Goal: Task Accomplishment & Management: Complete application form

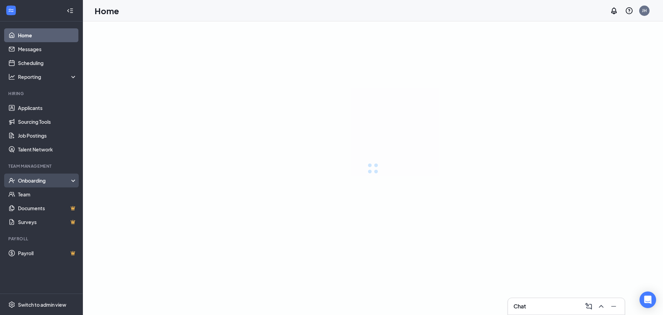
click at [51, 184] on div "Onboarding" at bounding box center [44, 180] width 53 height 7
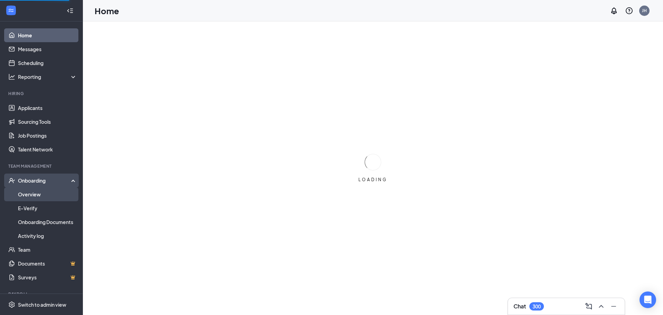
click at [49, 196] on link "Overview" at bounding box center [47, 194] width 59 height 14
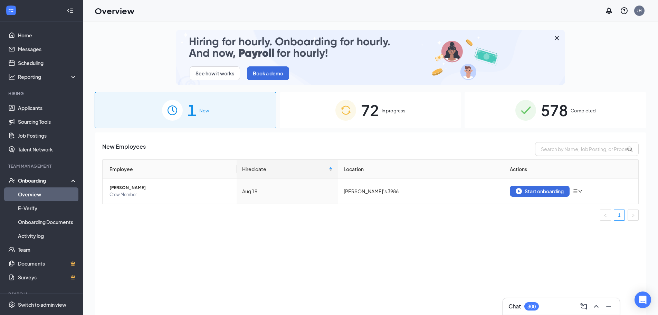
click at [376, 114] on span "72" at bounding box center [370, 110] width 18 height 24
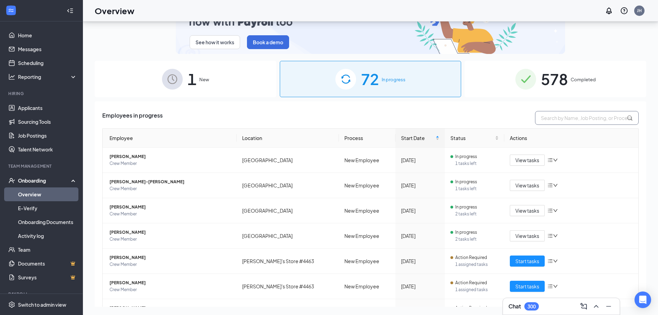
click at [563, 117] on input "text" at bounding box center [587, 118] width 104 height 14
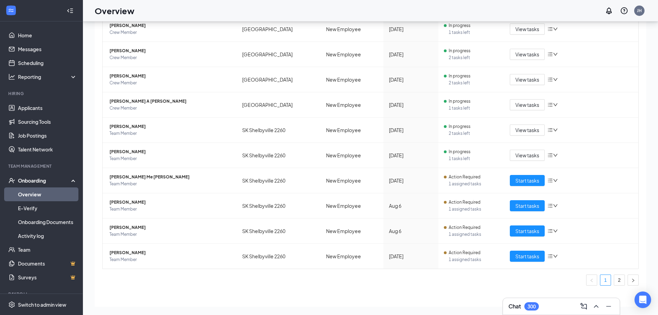
scroll to position [140, 0]
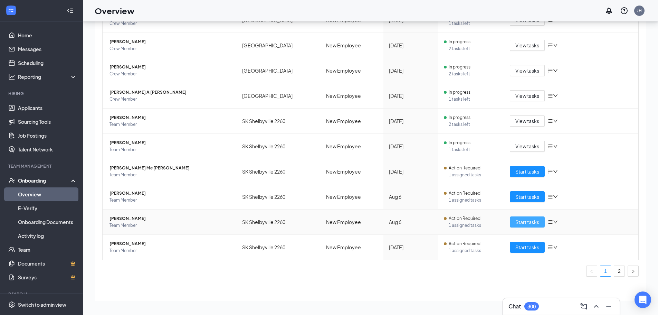
type input "[GEOGRAPHIC_DATA]"
click at [521, 224] on span "Start tasks" at bounding box center [527, 222] width 24 height 8
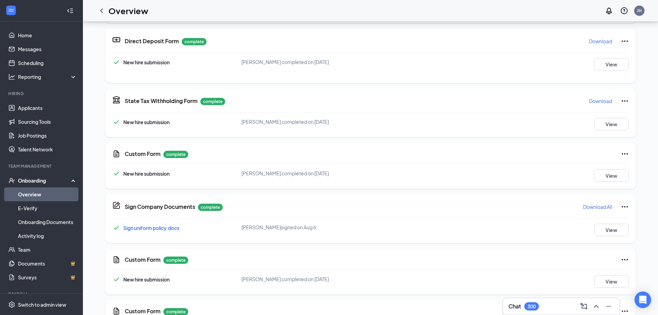
scroll to position [147, 0]
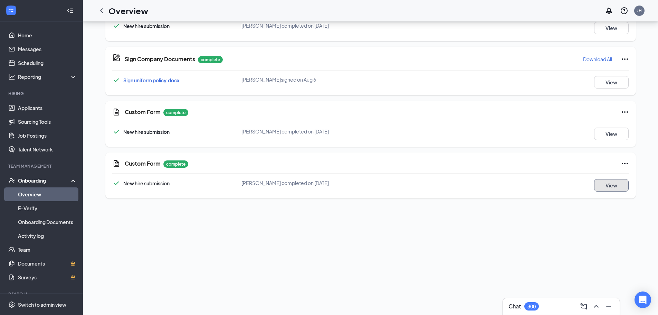
click at [613, 186] on button "View" at bounding box center [611, 185] width 35 height 12
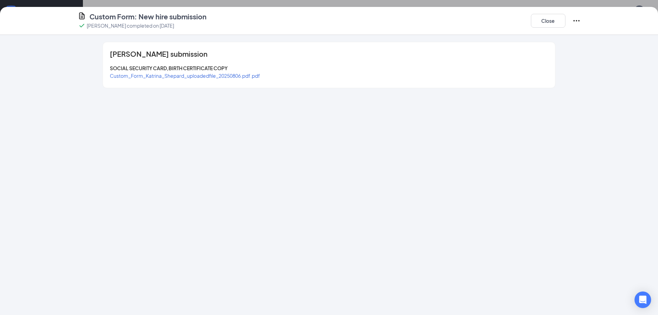
click at [250, 78] on span "Custom_Form_Katrina_Shepard_uploadedfile_20250806.pdf.pdf" at bounding box center [185, 76] width 150 height 6
click at [547, 25] on button "Close" at bounding box center [548, 21] width 35 height 14
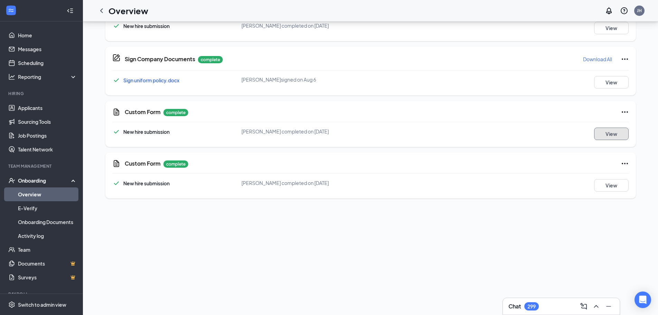
click at [613, 133] on button "View" at bounding box center [611, 133] width 35 height 12
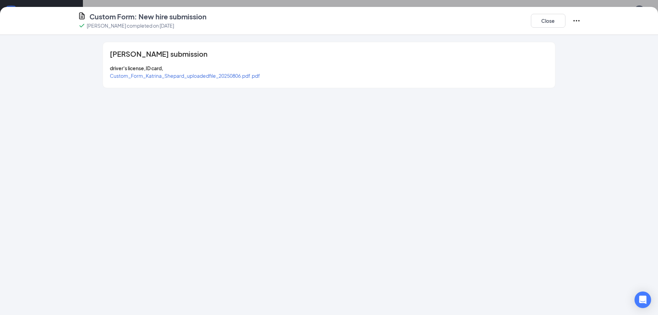
click at [241, 75] on span "Custom_Form_Katrina_Shepard_uploadedfile_20250806.pdf.pdf" at bounding box center [185, 76] width 150 height 6
click at [541, 24] on button "Close" at bounding box center [548, 21] width 35 height 14
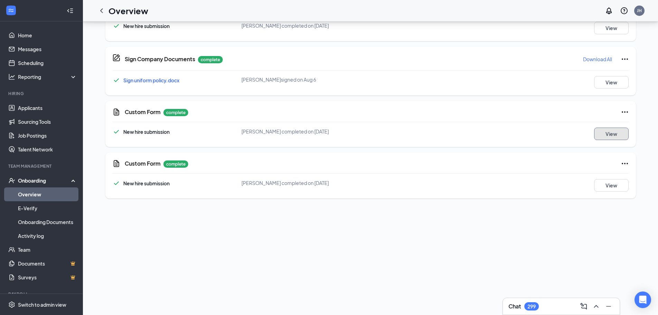
scroll to position [0, 0]
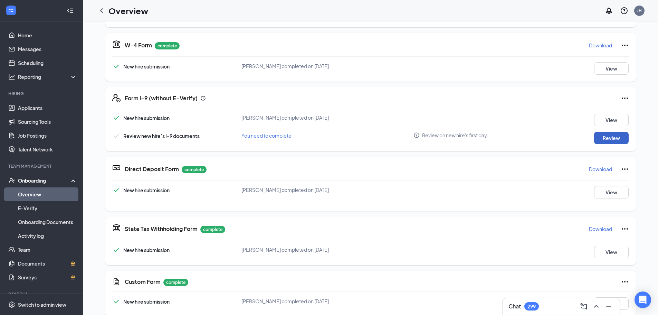
click at [612, 138] on button "Review" at bounding box center [611, 138] width 35 height 12
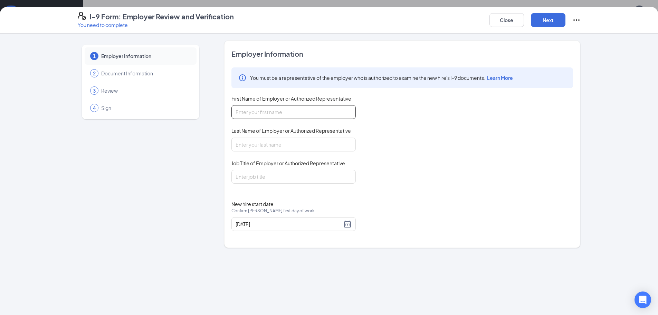
click at [257, 110] on input "First Name of Employer or Authorized Representative" at bounding box center [293, 112] width 124 height 14
type input "[PERSON_NAME]"
click at [268, 138] on input "Last Name of Employer or Authorized Representative" at bounding box center [293, 144] width 124 height 14
type input "[PERSON_NAME]"
click at [262, 173] on input "Job Title of Employer or Authorized Representative" at bounding box center [293, 177] width 124 height 14
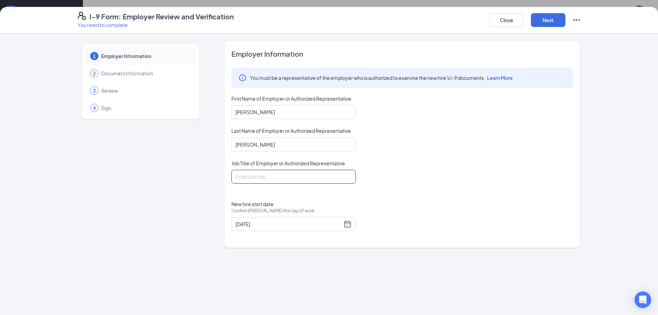
type input "gm"
click at [551, 18] on button "Next" at bounding box center [548, 20] width 35 height 14
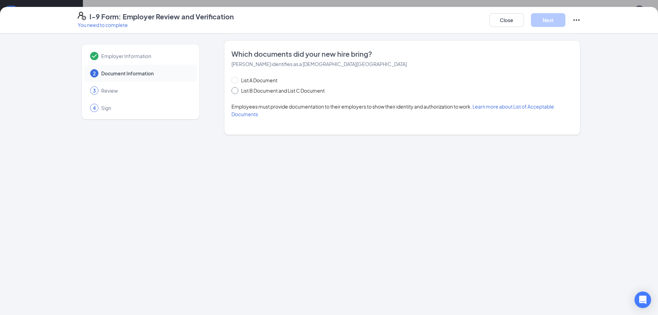
click at [277, 93] on span "List B Document and List C Document" at bounding box center [282, 91] width 89 height 8
click at [236, 92] on input "List B Document and List C Document" at bounding box center [233, 89] width 5 height 5
radio input "true"
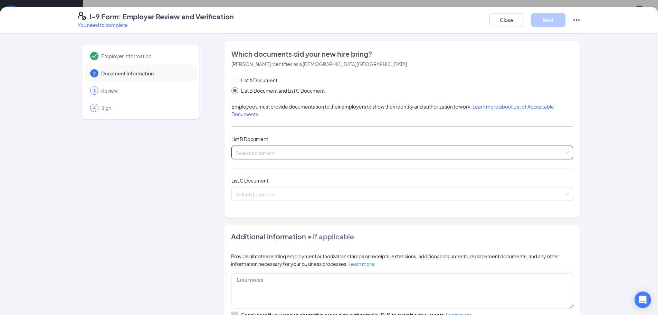
click at [275, 156] on span at bounding box center [400, 152] width 328 height 13
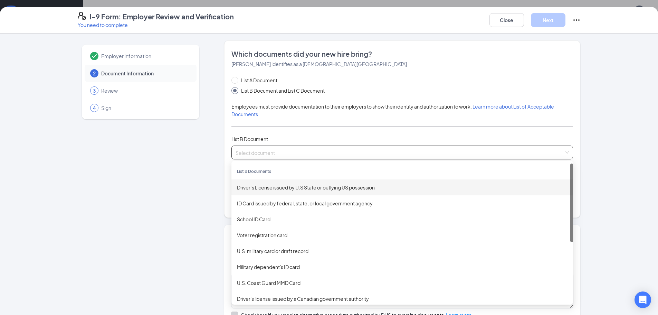
click at [265, 186] on div "Driver’s License issued by U.S State or outlying US possession" at bounding box center [402, 187] width 330 height 8
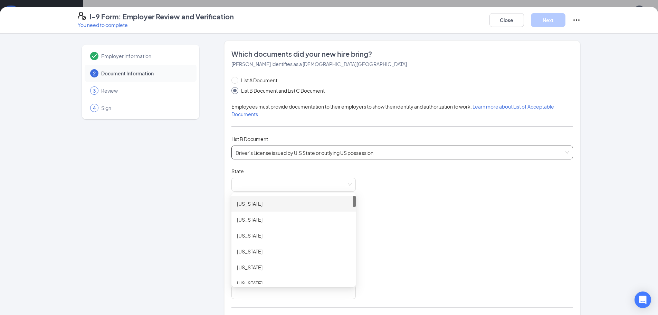
click at [265, 186] on span at bounding box center [294, 184] width 116 height 13
drag, startPoint x: 352, startPoint y: 200, endPoint x: 354, endPoint y: 223, distance: 23.5
click at [354, 223] on div "Document Title Driver’s License issued by U.S State or outlying US possession S…" at bounding box center [402, 232] width 342 height 131
click at [313, 269] on div "[US_STATE]" at bounding box center [293, 270] width 113 height 8
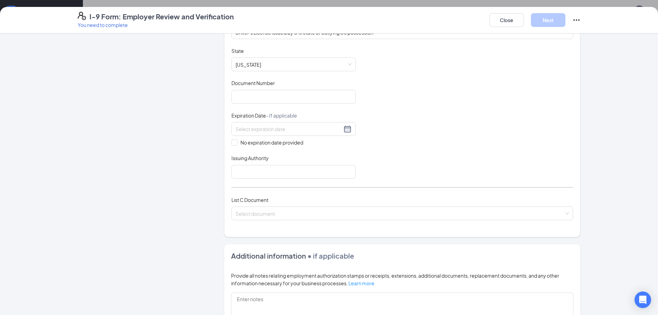
scroll to position [121, 0]
click at [284, 94] on input "Document Number" at bounding box center [293, 96] width 124 height 14
type input "1320165334"
click at [247, 124] on input at bounding box center [289, 128] width 106 height 8
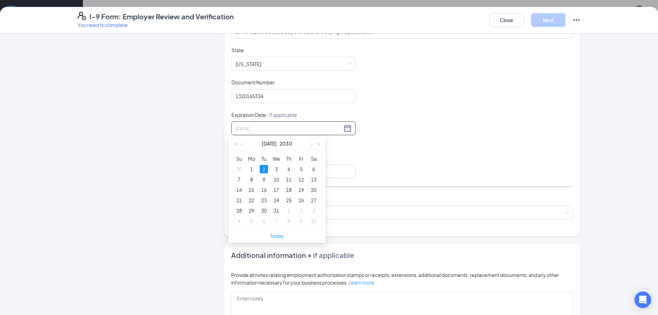
click at [264, 167] on div "2" at bounding box center [264, 169] width 8 height 8
type input "[DATE]"
click at [240, 172] on input "Issuing Authority" at bounding box center [293, 171] width 124 height 14
type input "bmv"
click at [270, 214] on input "search" at bounding box center [400, 211] width 328 height 10
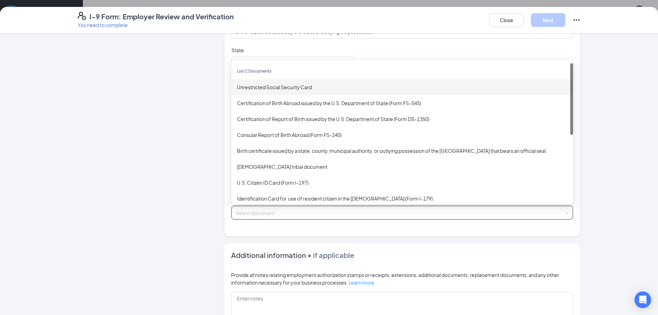
click at [298, 88] on div "Unrestricted Social Security Card" at bounding box center [402, 87] width 330 height 8
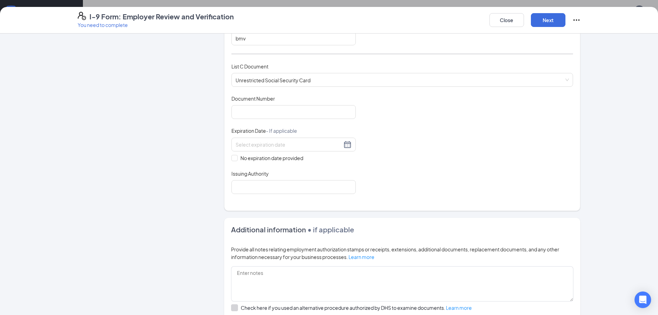
scroll to position [254, 0]
click at [268, 188] on input "Issuing Authority" at bounding box center [293, 186] width 124 height 14
type input "ssa"
click at [232, 157] on input "No expiration date provided" at bounding box center [233, 156] width 5 height 5
checkbox input "true"
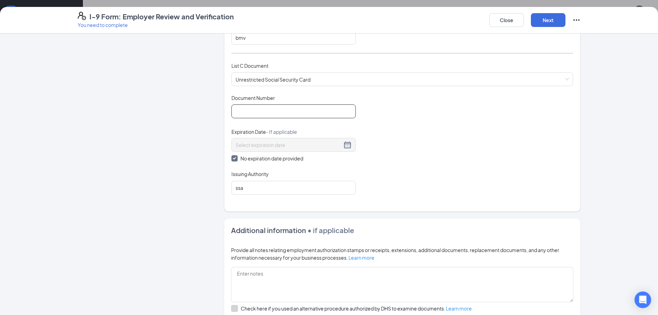
click at [251, 110] on input "Document Number" at bounding box center [293, 111] width 124 height 14
type input "315042548"
click at [548, 18] on button "Next" at bounding box center [548, 20] width 35 height 14
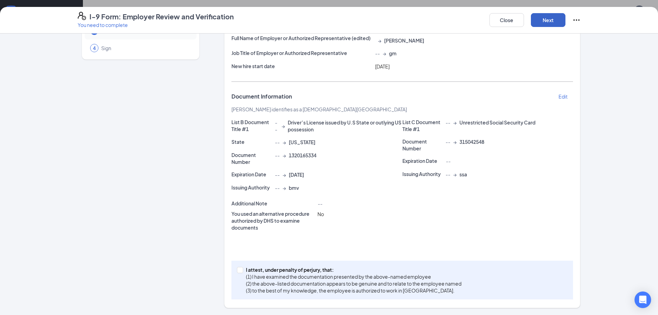
scroll to position [60, 0]
click at [237, 271] on span at bounding box center [240, 270] width 6 height 6
click at [237, 271] on input "I attest, under penalty of [PERSON_NAME], that: (1) I have examined the documen…" at bounding box center [239, 269] width 5 height 5
checkbox input "true"
click at [542, 23] on button "Next" at bounding box center [548, 20] width 35 height 14
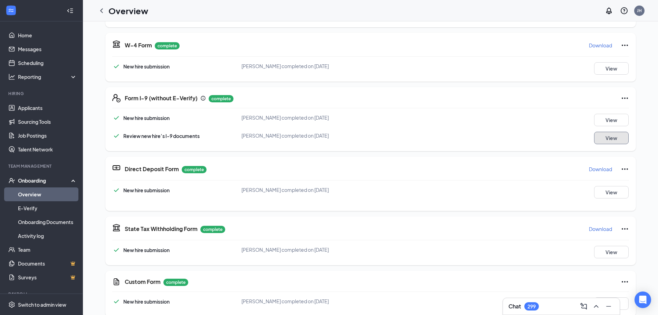
scroll to position [0, 0]
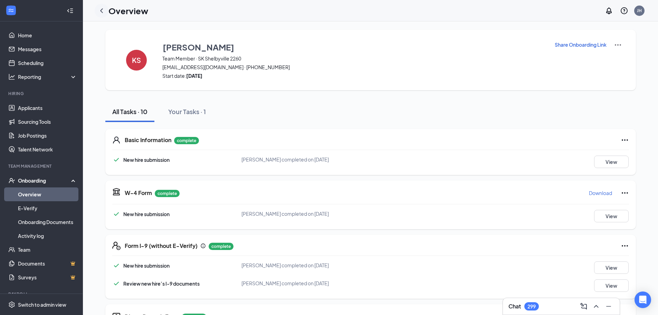
click at [100, 11] on icon "ChevronLeft" at bounding box center [101, 11] width 8 height 8
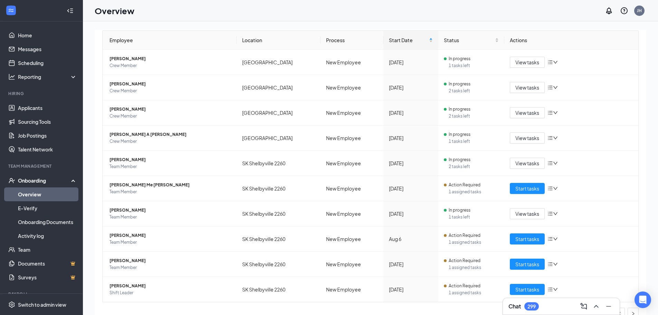
scroll to position [140, 0]
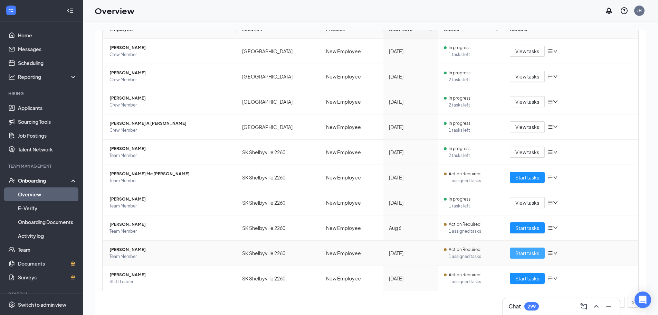
click at [528, 255] on span "Start tasks" at bounding box center [527, 253] width 24 height 8
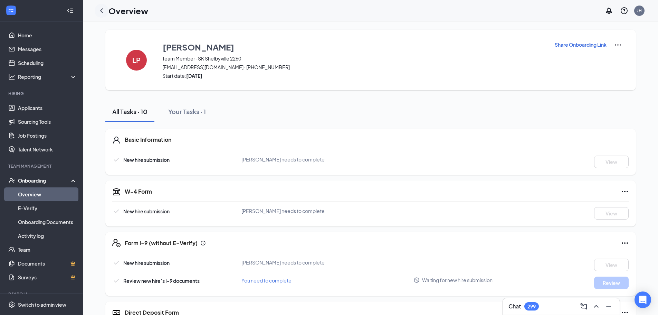
click at [102, 12] on icon "ChevronLeft" at bounding box center [101, 11] width 8 height 8
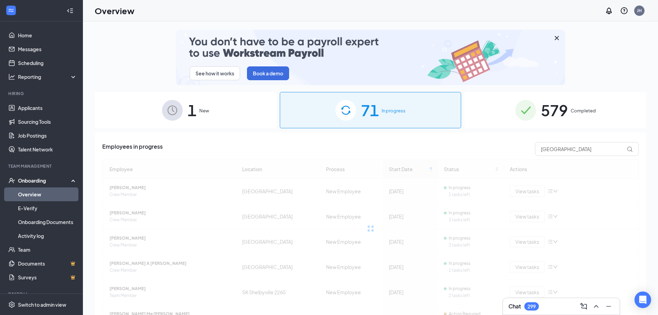
scroll to position [140, 0]
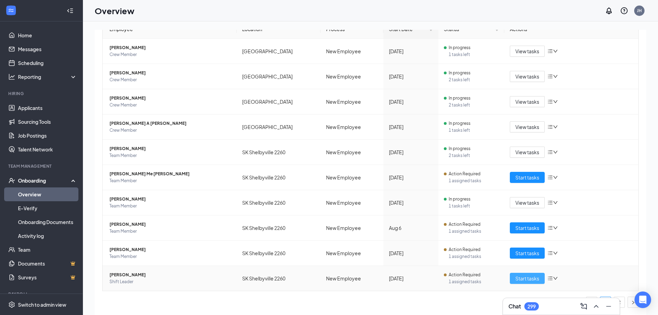
click at [527, 274] on button "Start tasks" at bounding box center [527, 277] width 35 height 11
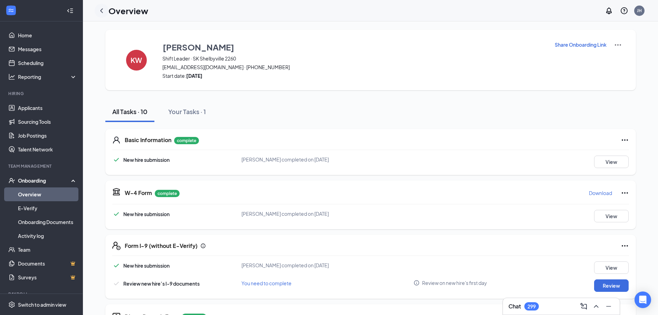
click at [103, 9] on icon "ChevronLeft" at bounding box center [101, 11] width 8 height 8
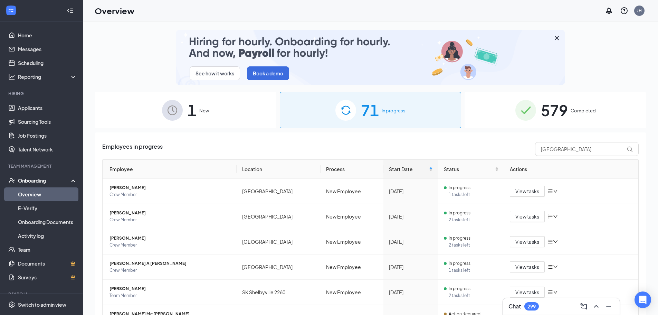
click at [646, 270] on div "See how it works Book a demo 1 New 71 In progress 579 Completed Employees in pr…" at bounding box center [370, 183] width 575 height 324
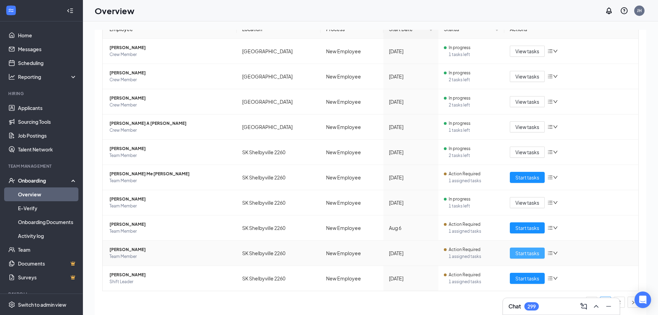
click at [518, 254] on span "Start tasks" at bounding box center [527, 253] width 24 height 8
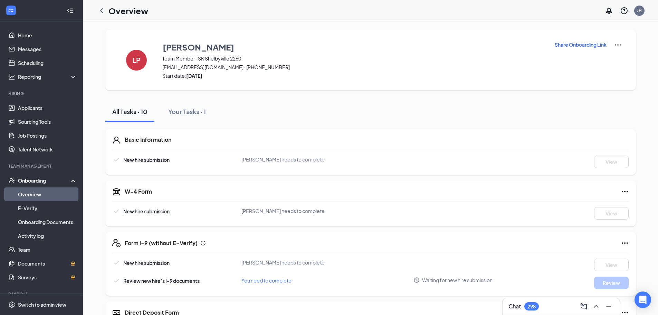
click at [581, 45] on p "Share Onboarding Link" at bounding box center [581, 44] width 52 height 7
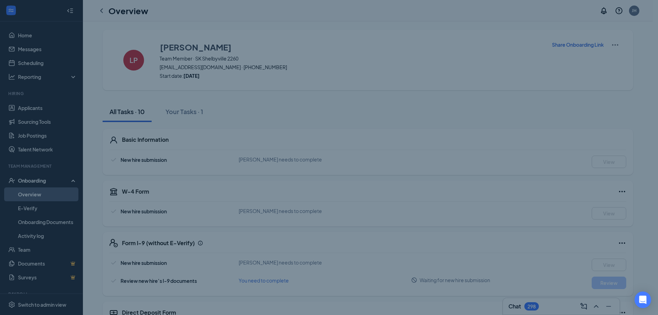
type textarea "Hi [PERSON_NAME], This is a gentle reminder to complete your onboarding before …"
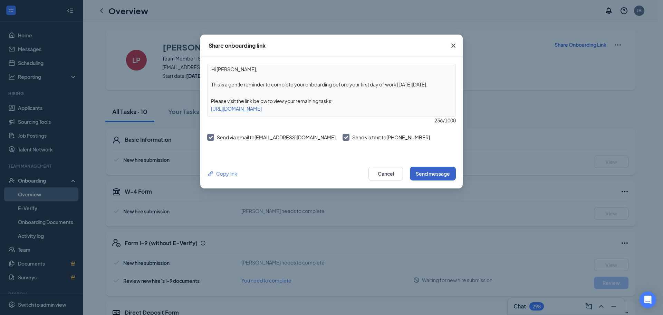
click at [436, 167] on button "Send message" at bounding box center [433, 173] width 46 height 14
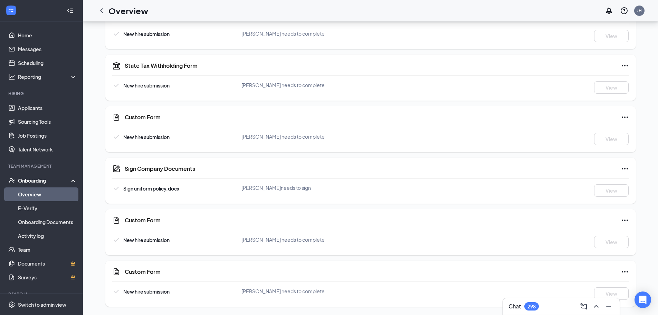
scroll to position [23, 0]
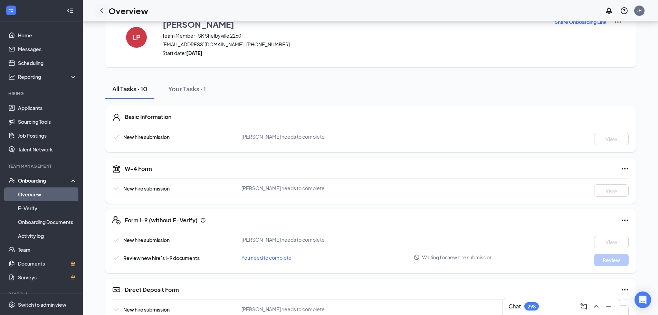
click at [99, 14] on icon "ChevronLeft" at bounding box center [101, 11] width 8 height 8
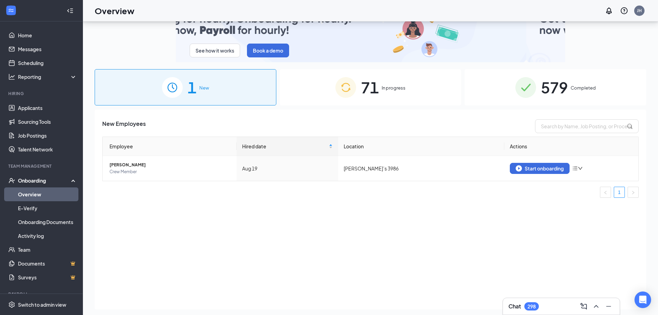
click at [385, 91] on span "In progress" at bounding box center [394, 87] width 24 height 7
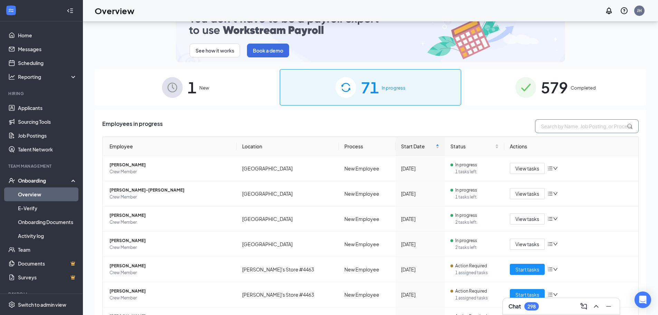
click at [584, 130] on input "text" at bounding box center [587, 126] width 104 height 14
type input "[GEOGRAPHIC_DATA]"
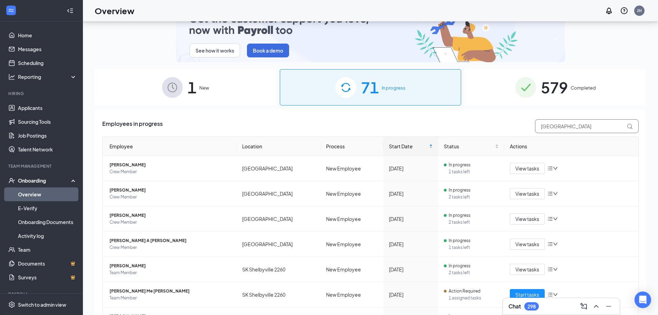
scroll to position [140, 0]
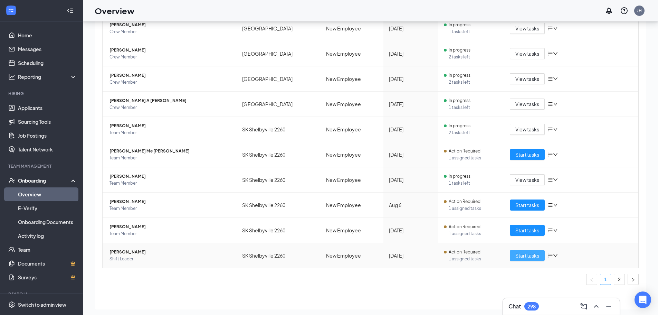
click at [530, 256] on span "Start tasks" at bounding box center [527, 255] width 24 height 8
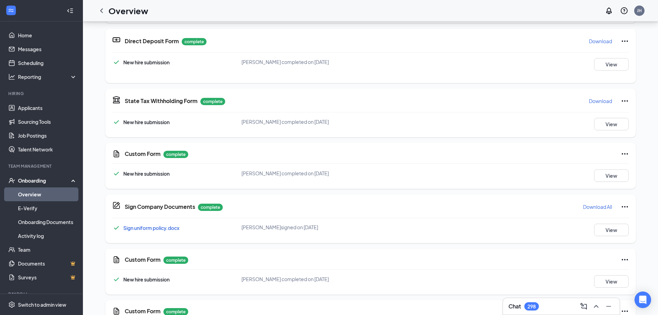
scroll to position [147, 0]
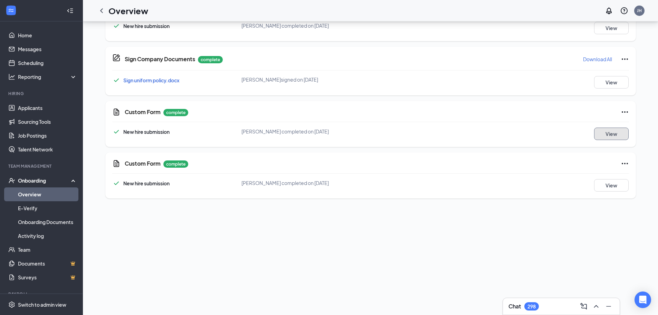
click at [615, 131] on button "View" at bounding box center [611, 133] width 35 height 12
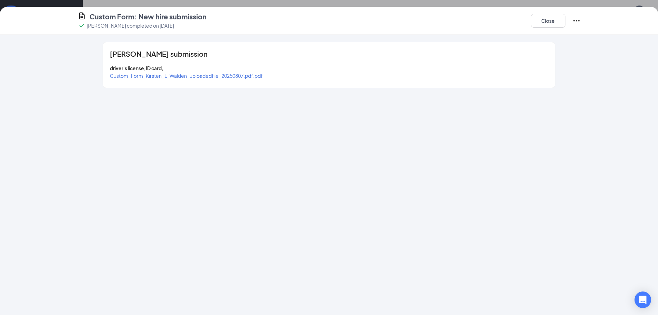
click at [241, 73] on span "Custom_Form_Kirsten_L_Walden_uploadedfile_20250807.pdf.pdf" at bounding box center [186, 76] width 153 height 6
click at [557, 18] on button "Close" at bounding box center [548, 21] width 35 height 14
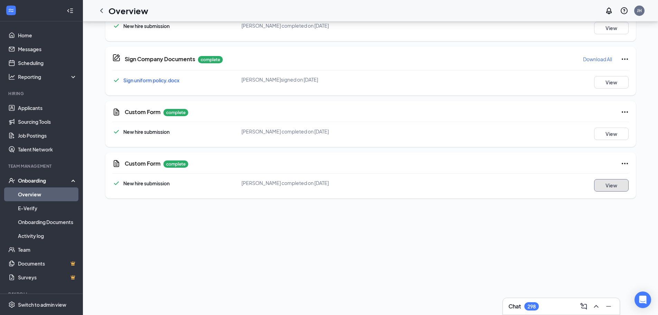
click at [609, 185] on button "View" at bounding box center [611, 185] width 35 height 12
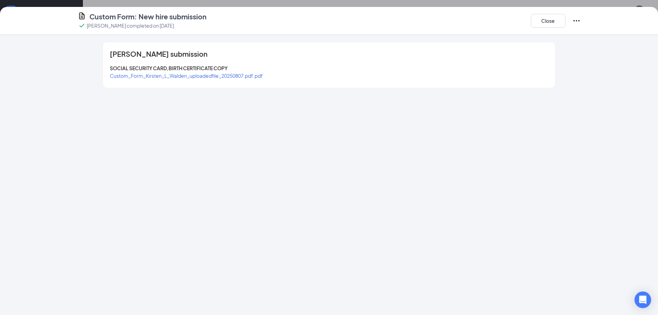
click at [247, 76] on span "Custom_Form_Kirsten_L_Walden_uploadedfile_20250807.pdf.pdf" at bounding box center [186, 76] width 153 height 6
click at [547, 19] on button "Close" at bounding box center [548, 21] width 35 height 14
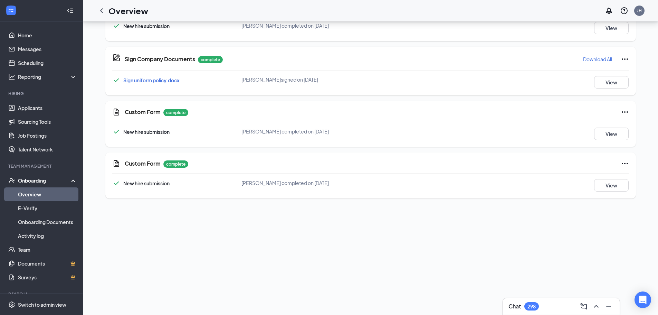
click at [621, 110] on icon "Ellipses" at bounding box center [625, 112] width 8 height 8
click at [639, 123] on span "Restart" at bounding box center [635, 126] width 17 height 7
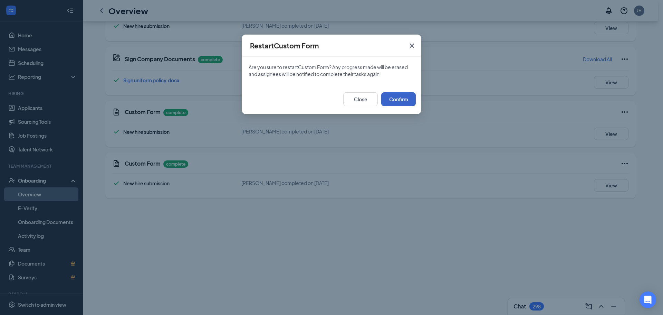
click at [392, 96] on button "Confirm" at bounding box center [398, 99] width 35 height 14
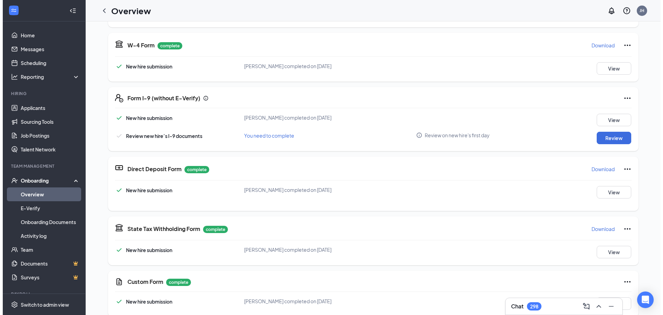
scroll to position [0, 0]
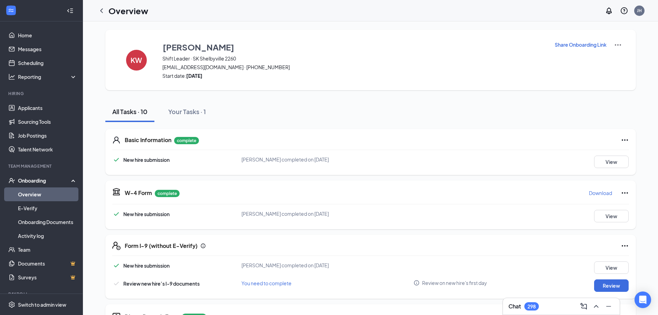
click at [578, 43] on p "Share Onboarding Link" at bounding box center [581, 44] width 52 height 7
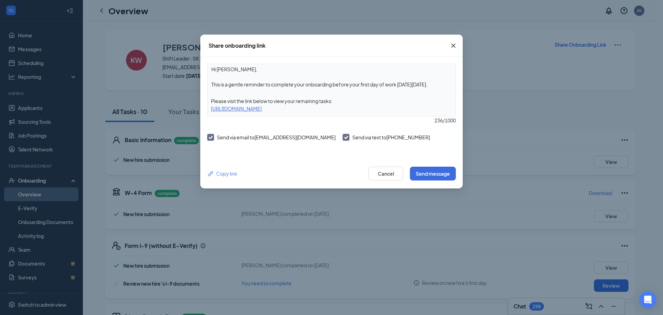
click at [440, 84] on textarea "Hi [PERSON_NAME], This is a gentle reminder to complete your onboarding before …" at bounding box center [332, 77] width 248 height 26
drag, startPoint x: 440, startPoint y: 84, endPoint x: 208, endPoint y: 91, distance: 231.8
click at [208, 91] on div "Hi [PERSON_NAME], This is a gentle reminder to complete your onboarding before …" at bounding box center [331, 90] width 249 height 53
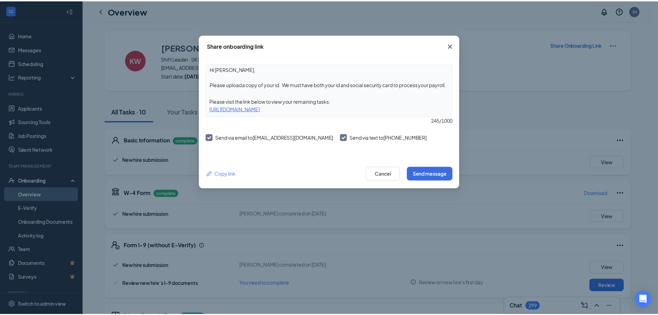
scroll to position [6, 0]
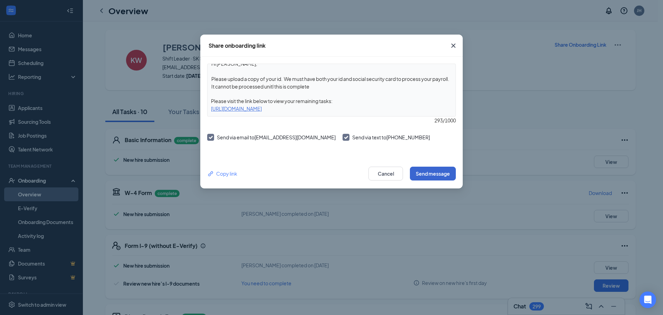
type textarea "Hi [PERSON_NAME], Please upload a copy of your id. We must have both your id an…"
click at [430, 177] on button "Send message" at bounding box center [433, 173] width 46 height 14
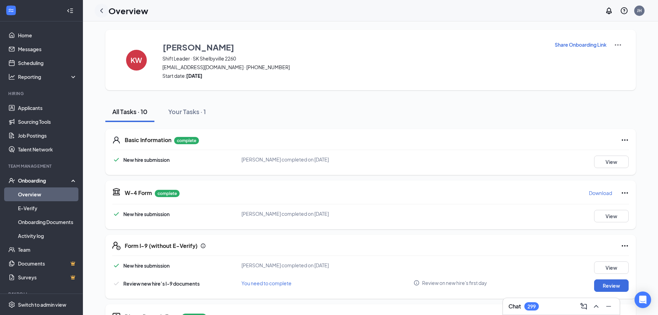
click at [103, 11] on icon "ChevronLeft" at bounding box center [101, 11] width 8 height 8
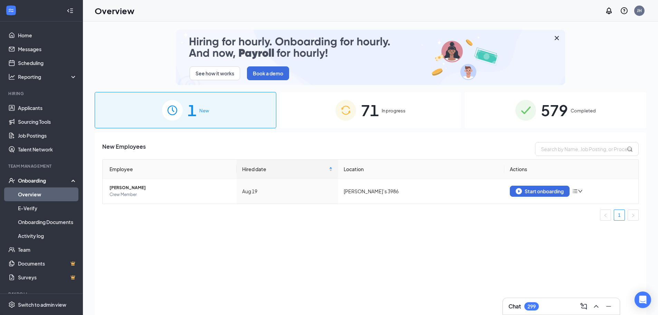
click at [405, 116] on div "71 In progress" at bounding box center [371, 110] width 182 height 36
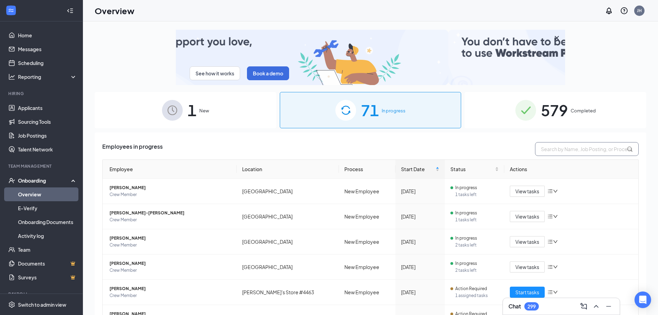
click at [565, 150] on input "text" at bounding box center [587, 149] width 104 height 14
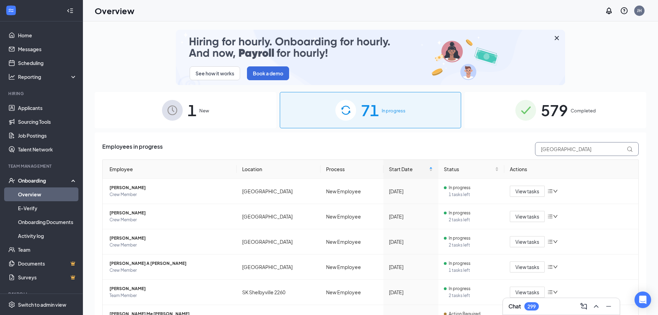
type input "[GEOGRAPHIC_DATA]"
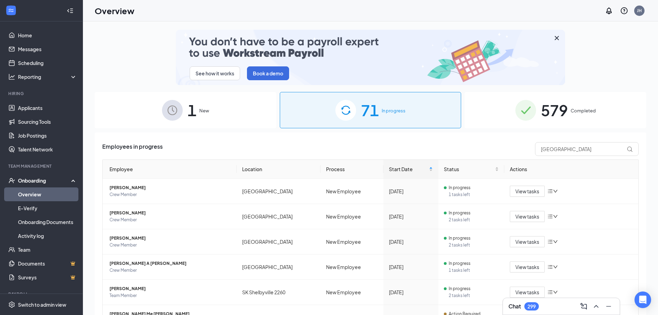
click at [648, 255] on div "See how it works Book a demo 1 New 71 In progress 579 Completed Employees in pr…" at bounding box center [370, 183] width 575 height 324
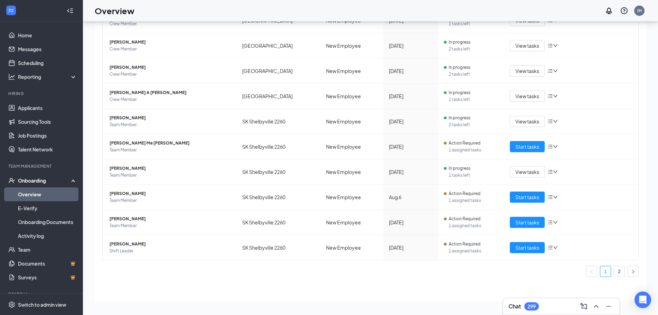
scroll to position [31, 0]
click at [614, 268] on link "2" at bounding box center [619, 271] width 10 height 10
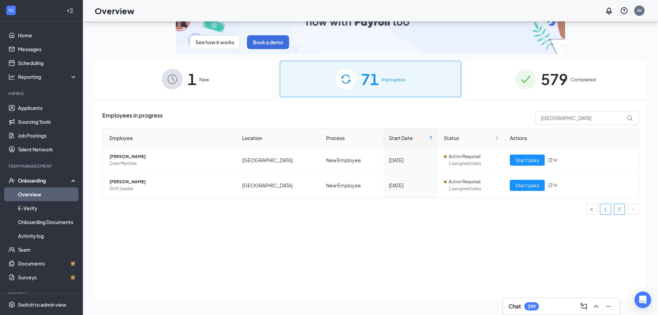
click at [604, 209] on link "1" at bounding box center [605, 209] width 10 height 10
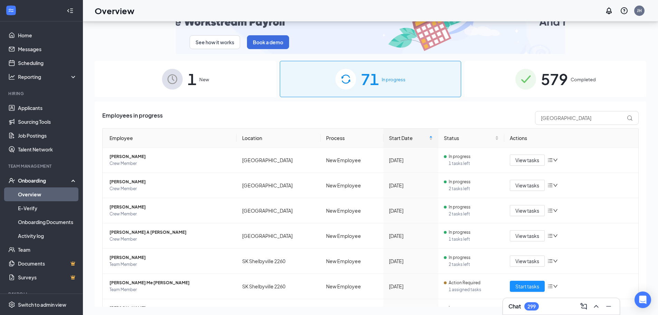
click at [646, 234] on div "See how it works Book a demo 1 New 71 In progress 579 Completed Employees in pr…" at bounding box center [370, 152] width 575 height 324
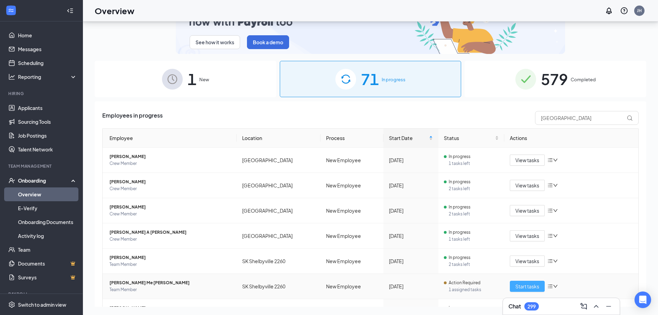
click at [527, 281] on button "Start tasks" at bounding box center [527, 285] width 35 height 11
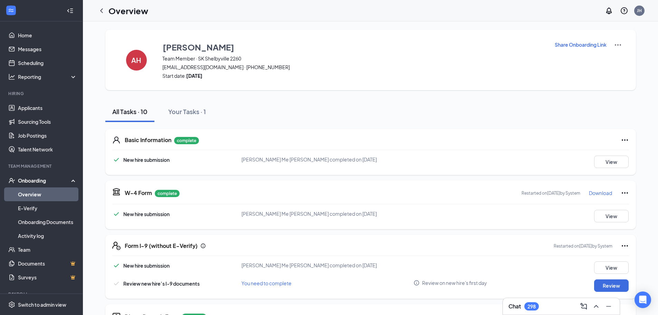
scroll to position [275, 0]
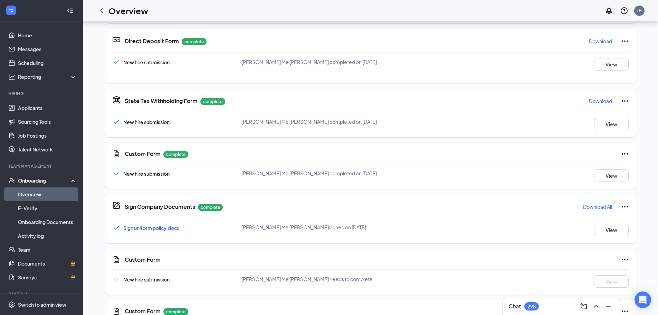
click at [652, 274] on div "AH [PERSON_NAME] Team Member · [GEOGRAPHIC_DATA] 2260 [EMAIL_ADDRESS][DOMAIN_NA…" at bounding box center [370, 50] width 575 height 608
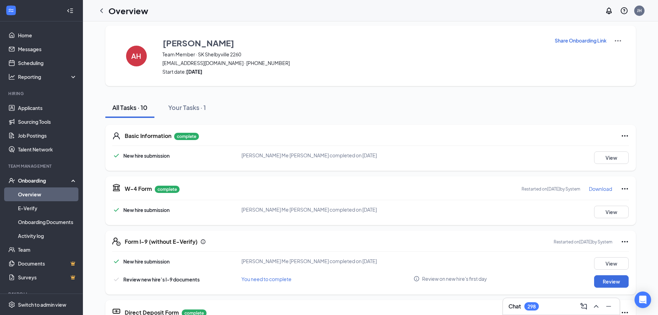
scroll to position [0, 0]
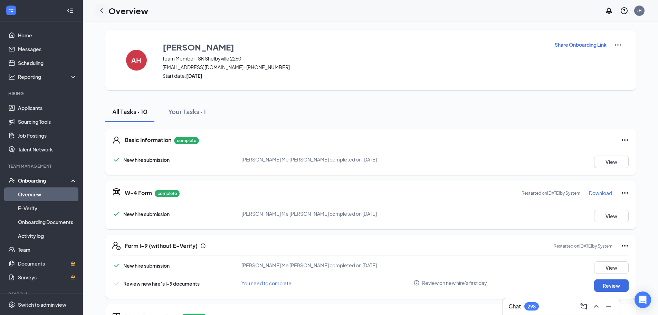
click at [102, 11] on icon "ChevronLeft" at bounding box center [101, 11] width 8 height 8
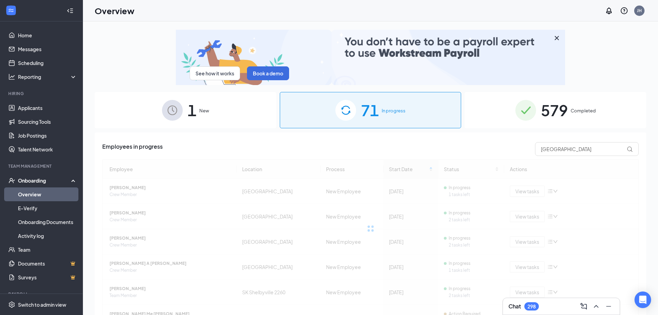
click at [589, 105] on div "579 Completed" at bounding box center [555, 110] width 182 height 36
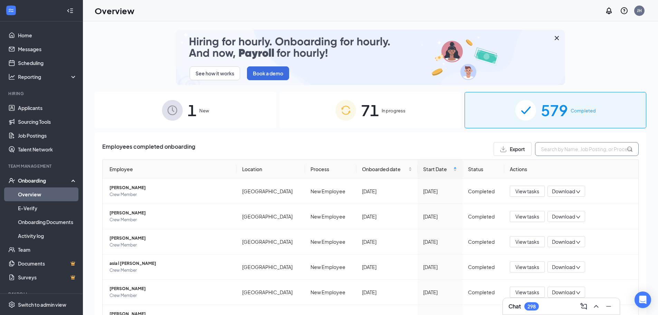
click at [562, 150] on input "text" at bounding box center [587, 149] width 104 height 14
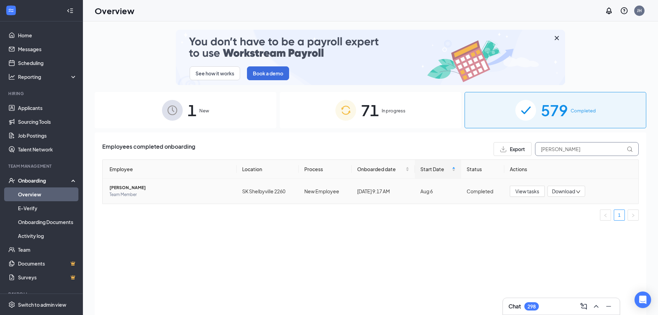
type input "katrina"
click at [560, 193] on span "Download" at bounding box center [563, 191] width 23 height 7
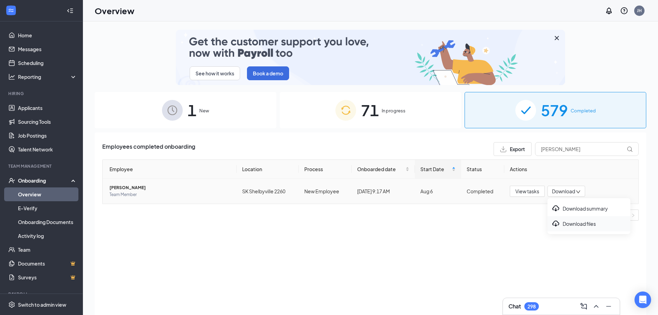
click at [565, 223] on div "Download files" at bounding box center [588, 223] width 75 height 8
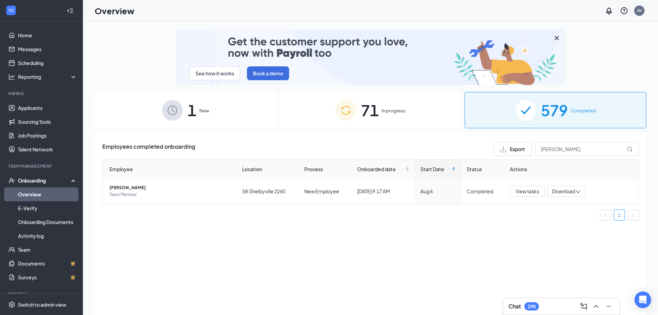
click at [372, 119] on span "71" at bounding box center [370, 110] width 18 height 24
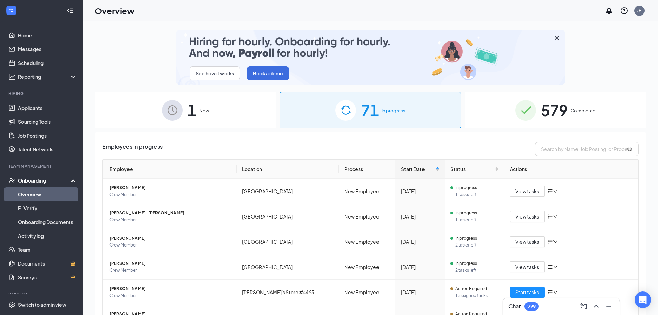
scroll to position [140, 0]
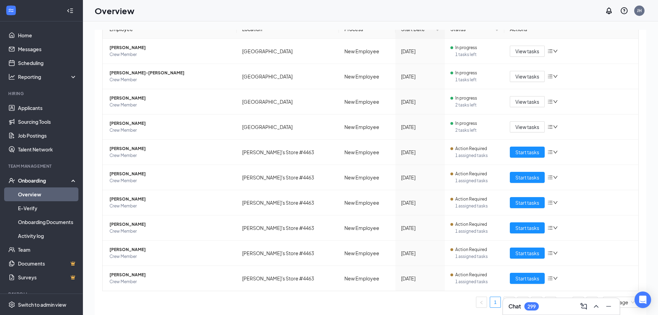
drag, startPoint x: 632, startPoint y: 61, endPoint x: 642, endPoint y: 62, distance: 10.1
click at [642, 62] on div "See how it works Book a demo 1 New 71 In progress 579 Completed Employees in pr…" at bounding box center [370, 183] width 575 height 324
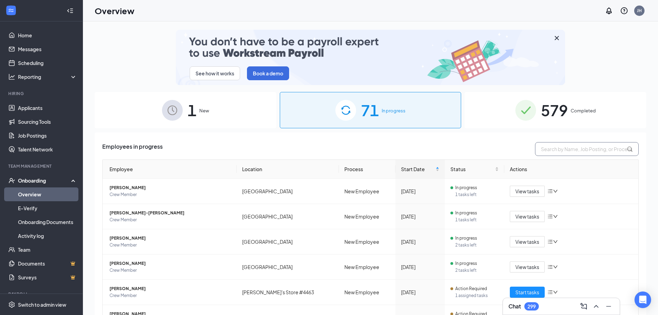
click at [572, 144] on input "text" at bounding box center [587, 149] width 104 height 14
type input "piatt"
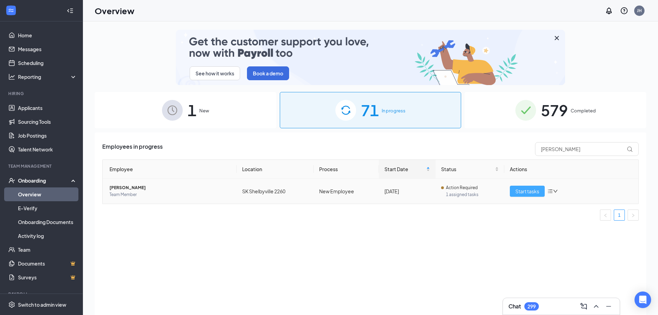
click at [521, 188] on span "Start tasks" at bounding box center [527, 191] width 24 height 8
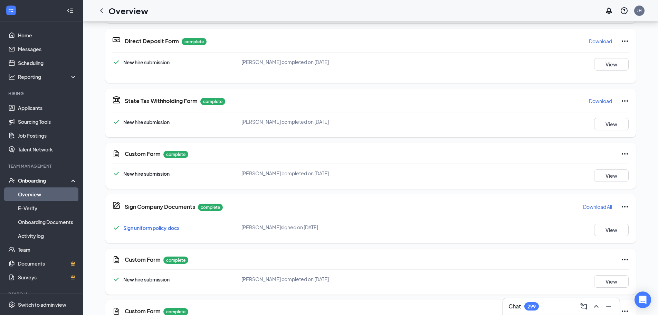
scroll to position [147, 0]
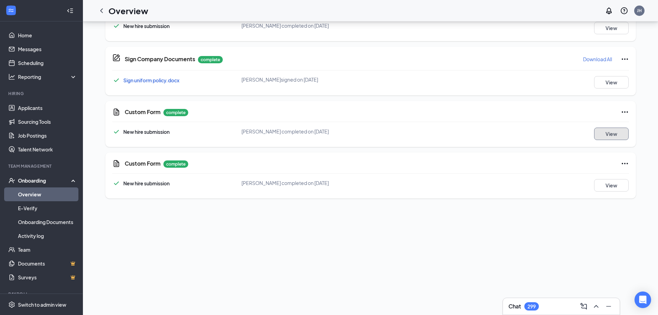
click at [604, 140] on button "View" at bounding box center [611, 133] width 35 height 12
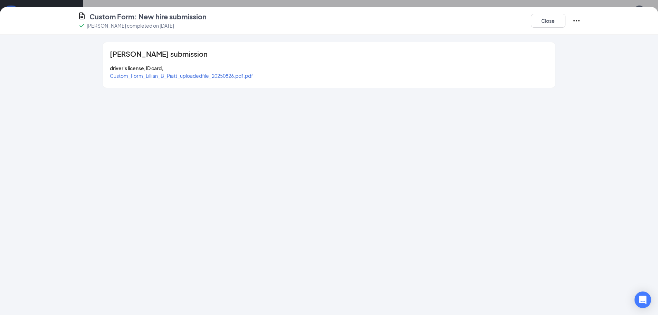
click at [184, 75] on span "Custom_Form_Lillian_B_Piatt_uploadedfile_20250826.pdf.pdf" at bounding box center [181, 76] width 143 height 6
click at [551, 25] on button "Close" at bounding box center [548, 21] width 35 height 14
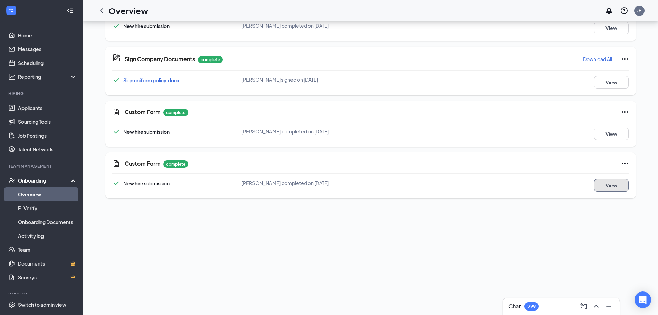
click at [616, 186] on button "View" at bounding box center [611, 185] width 35 height 12
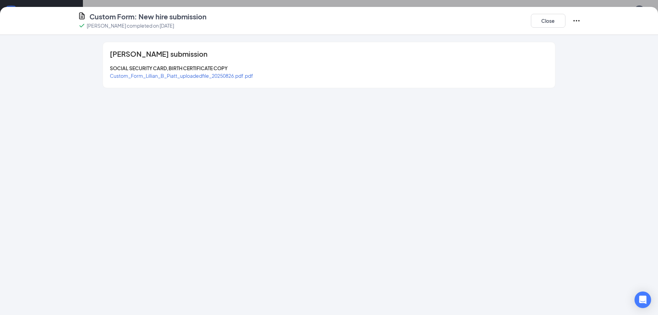
click at [224, 78] on span "Custom_Form_Lillian_B_Piatt_uploadedfile_20250826.pdf.pdf" at bounding box center [181, 76] width 143 height 6
click at [554, 16] on button "Close" at bounding box center [548, 21] width 35 height 14
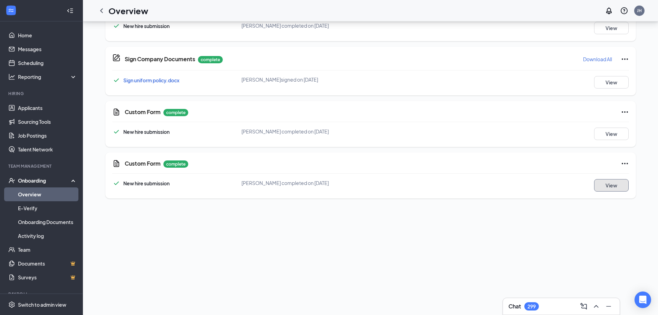
scroll to position [0, 0]
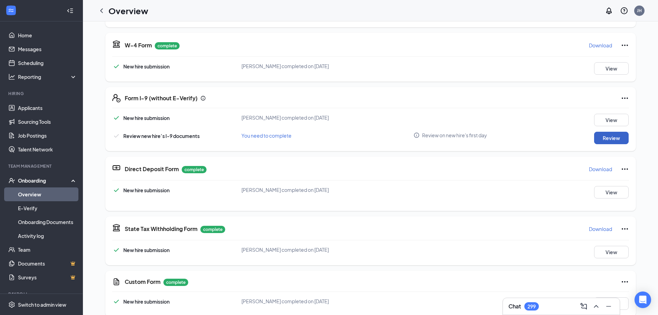
click at [619, 134] on button "Review" at bounding box center [611, 138] width 35 height 12
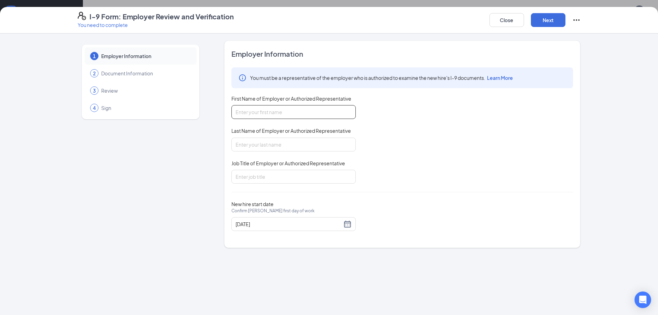
click at [288, 110] on input "First Name of Employer or Authorized Representative" at bounding box center [293, 112] width 124 height 14
type input "[PERSON_NAME]"
drag, startPoint x: 269, startPoint y: 137, endPoint x: 270, endPoint y: 163, distance: 25.2
click at [270, 163] on div "You must be a representative of the employer who is authorized to examine the n…" at bounding box center [402, 125] width 342 height 116
type input "[PERSON_NAME]"
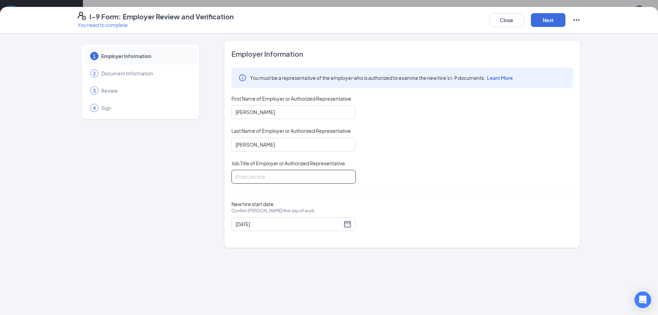
click at [266, 171] on input "Job Title of Employer or Authorized Representative" at bounding box center [293, 177] width 124 height 14
type input "gm"
click at [549, 19] on button "Next" at bounding box center [548, 20] width 35 height 14
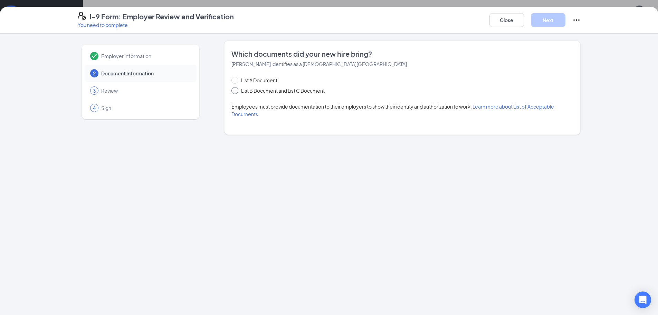
click at [304, 90] on span "List B Document and List C Document" at bounding box center [282, 91] width 89 height 8
click at [236, 90] on input "List B Document and List C Document" at bounding box center [233, 89] width 5 height 5
radio input "true"
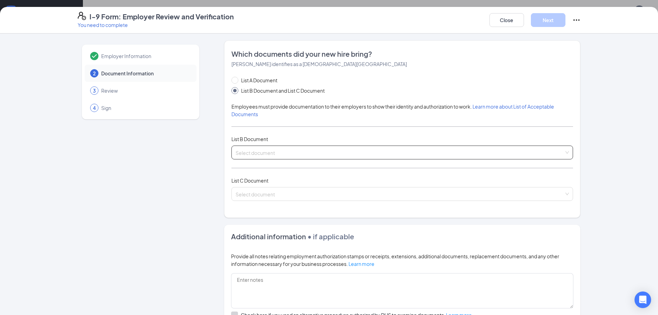
click at [269, 148] on input "search" at bounding box center [400, 151] width 328 height 10
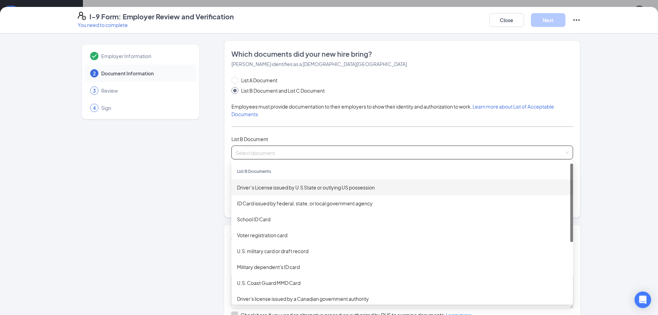
click at [272, 188] on div "Driver’s License issued by U.S State or outlying US possession" at bounding box center [402, 187] width 330 height 8
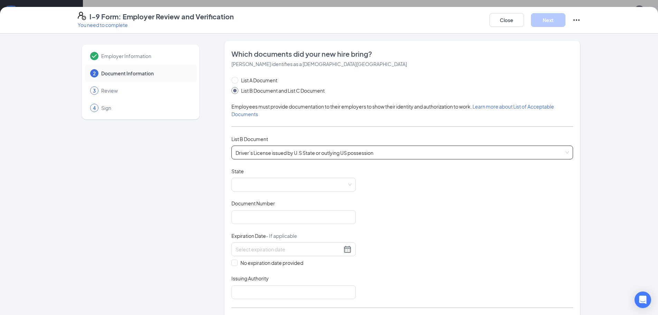
click at [272, 188] on span at bounding box center [294, 184] width 116 height 13
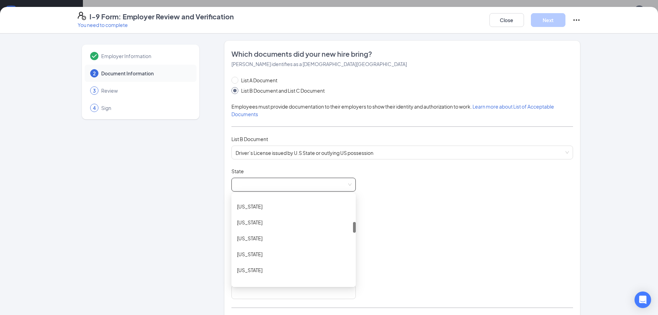
scroll to position [209, 0]
drag, startPoint x: 352, startPoint y: 201, endPoint x: 349, endPoint y: 227, distance: 26.0
click at [349, 227] on div "Hawaii Idaho Illinois Indiana Iowa Kansas Kentucky" at bounding box center [293, 239] width 124 height 88
click at [313, 240] on div "[US_STATE]" at bounding box center [293, 248] width 124 height 16
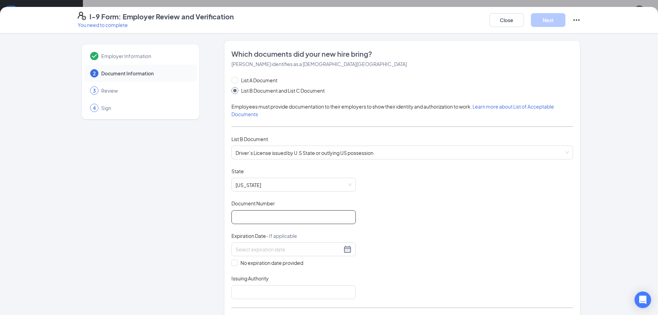
click at [301, 211] on input "Document Number" at bounding box center [293, 217] width 124 height 14
type input "9371097731"
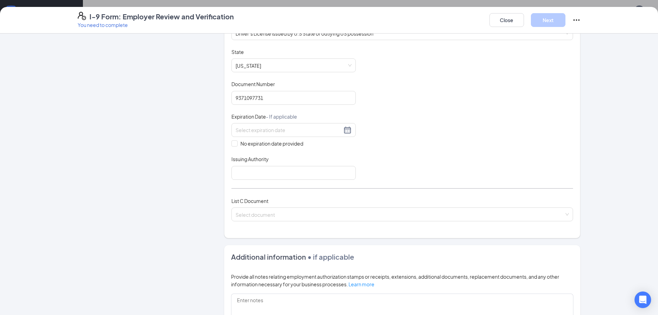
scroll to position [120, 0]
click at [255, 125] on div at bounding box center [294, 129] width 116 height 8
click at [242, 201] on div "18" at bounding box center [239, 200] width 8 height 8
type input "02/18/2029"
click at [257, 169] on input "Issuing Authority" at bounding box center [293, 172] width 124 height 14
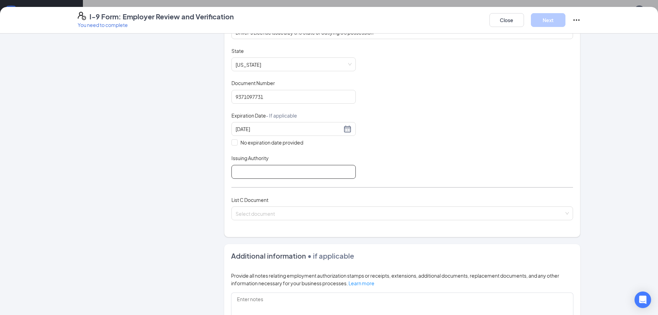
type input "bmv"
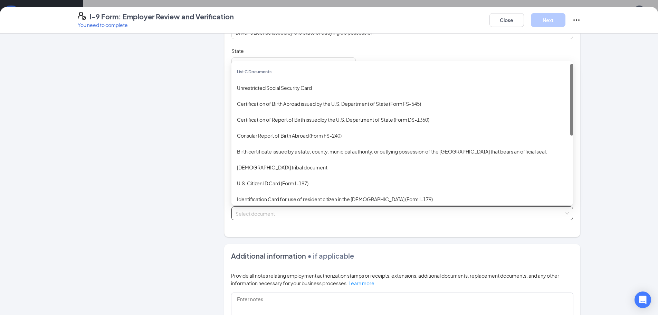
click at [271, 211] on input "search" at bounding box center [400, 211] width 328 height 10
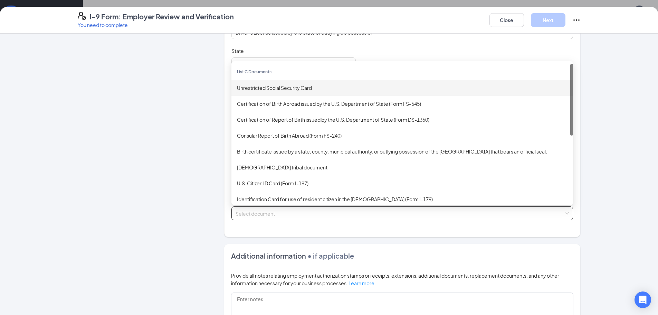
click at [294, 90] on div "Unrestricted Social Security Card" at bounding box center [402, 88] width 330 height 8
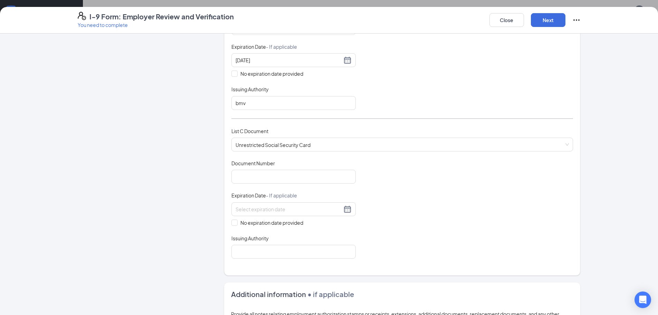
scroll to position [194, 0]
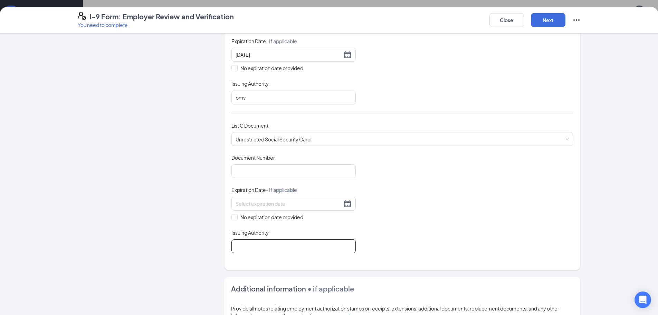
click at [297, 245] on input "Issuing Authority" at bounding box center [293, 246] width 124 height 14
type input "ssa"
click at [233, 216] on input "No expiration date provided" at bounding box center [233, 216] width 5 height 5
checkbox input "true"
click at [252, 173] on input "Document Number" at bounding box center [293, 171] width 124 height 14
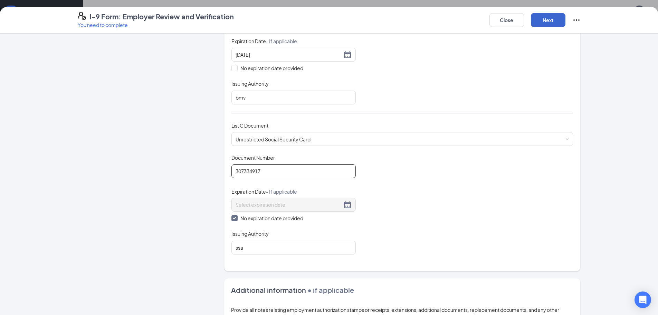
type input "307334917"
click at [545, 25] on button "Next" at bounding box center [548, 20] width 35 height 14
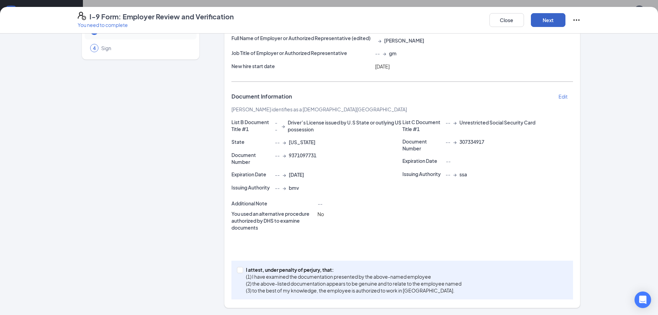
scroll to position [60, 0]
click at [243, 270] on span "I attest, under penalty of [PERSON_NAME], that: (1) I have examined the documen…" at bounding box center [353, 280] width 221 height 28
click at [241, 270] on input "I attest, under penalty of [PERSON_NAME], that: (1) I have examined the documen…" at bounding box center [239, 269] width 5 height 5
checkbox input "true"
click at [542, 25] on button "Next" at bounding box center [548, 20] width 35 height 14
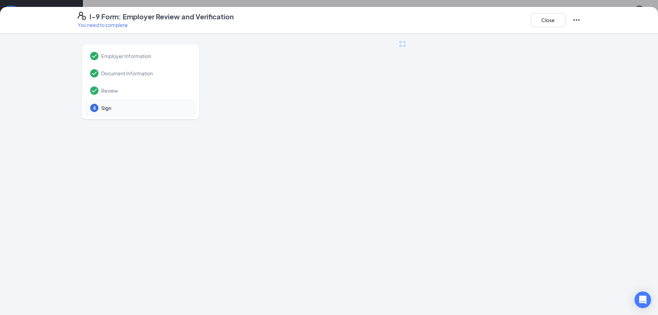
scroll to position [0, 0]
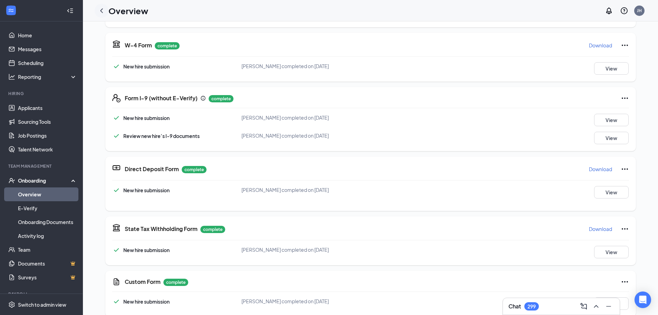
click at [102, 11] on icon "ChevronLeft" at bounding box center [101, 11] width 8 height 8
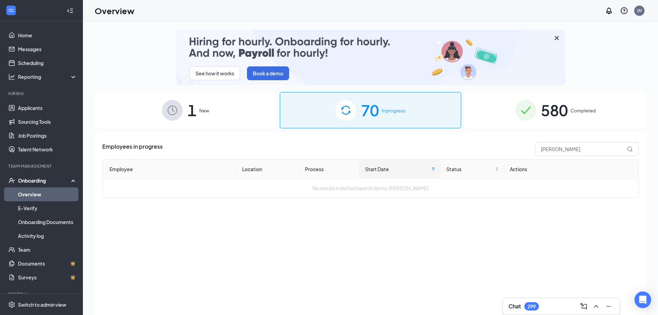
click at [579, 109] on span "Completed" at bounding box center [582, 110] width 25 height 7
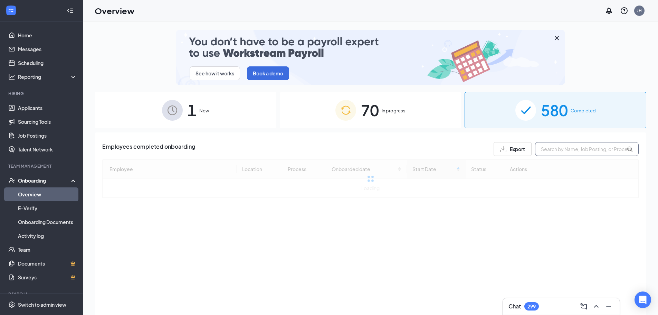
click at [567, 152] on input "text" at bounding box center [587, 149] width 104 height 14
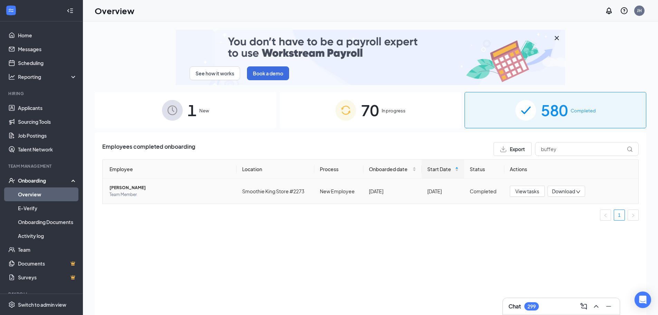
click at [566, 191] on span "Download" at bounding box center [563, 191] width 23 height 7
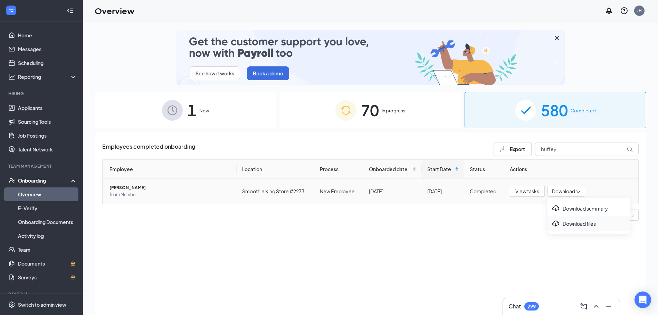
click at [568, 223] on div "Download files" at bounding box center [588, 223] width 75 height 8
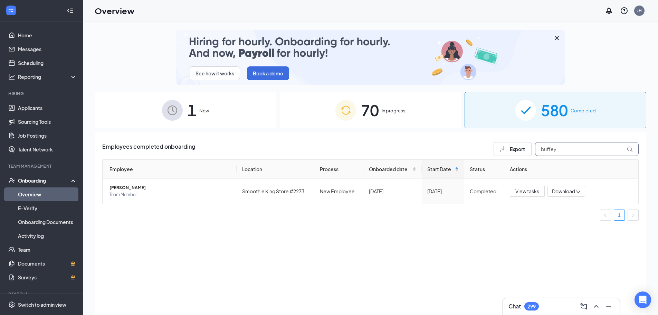
click at [560, 150] on input "buffey" at bounding box center [587, 149] width 104 height 14
drag, startPoint x: 560, startPoint y: 150, endPoint x: 500, endPoint y: 133, distance: 62.8
click at [500, 133] on div "Employees completed onboarding Export buffey Employee Location Process Onboarde…" at bounding box center [370, 232] width 551 height 200
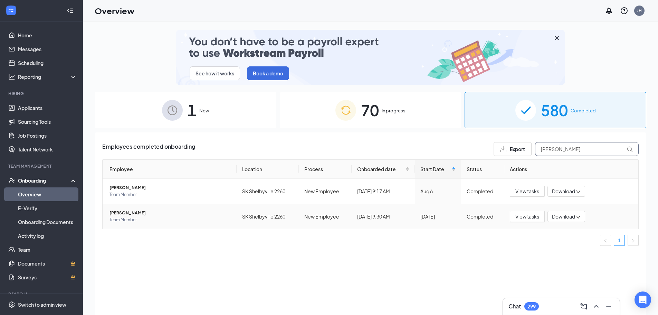
type input "piatt"
click at [576, 218] on icon "down" at bounding box center [578, 216] width 5 height 5
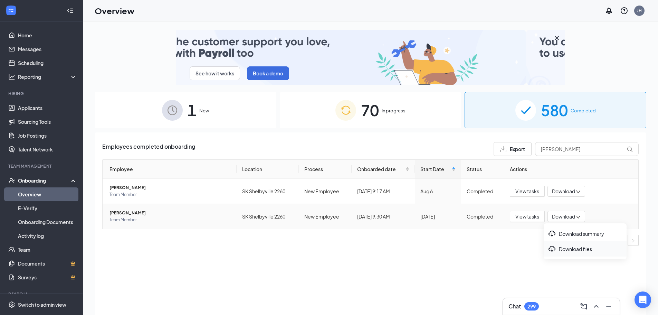
click at [569, 247] on div "Download files" at bounding box center [585, 248] width 75 height 8
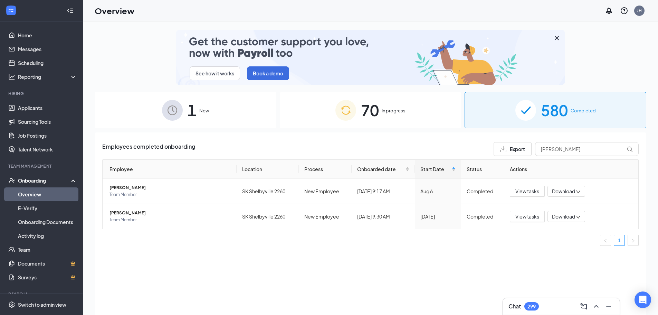
click at [598, 38] on div "See how it works Book a demo" at bounding box center [370, 57] width 551 height 55
